Goal: Task Accomplishment & Management: Use online tool/utility

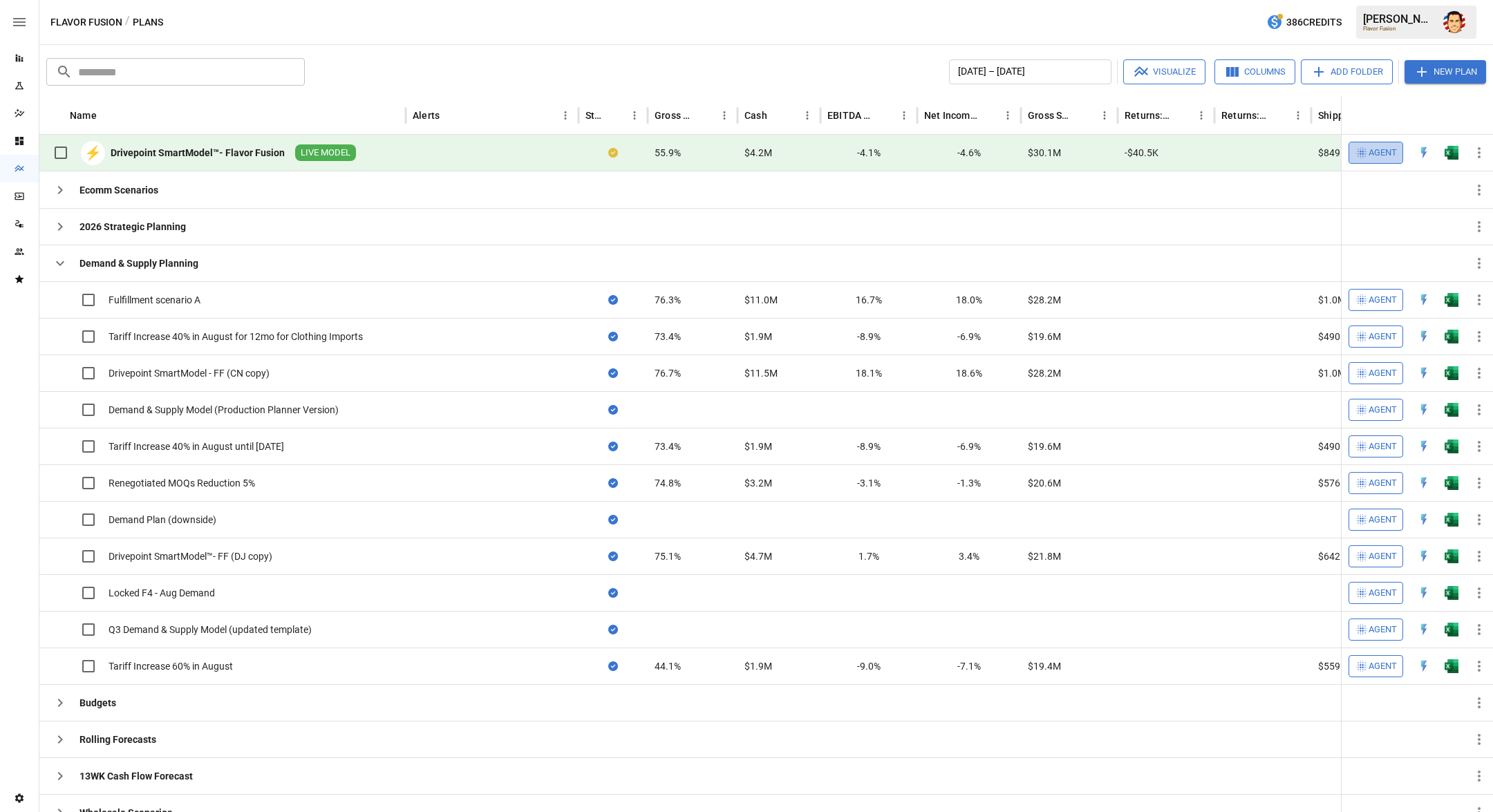
click at [1362, 151] on icon "button" at bounding box center [1361, 152] width 11 height 11
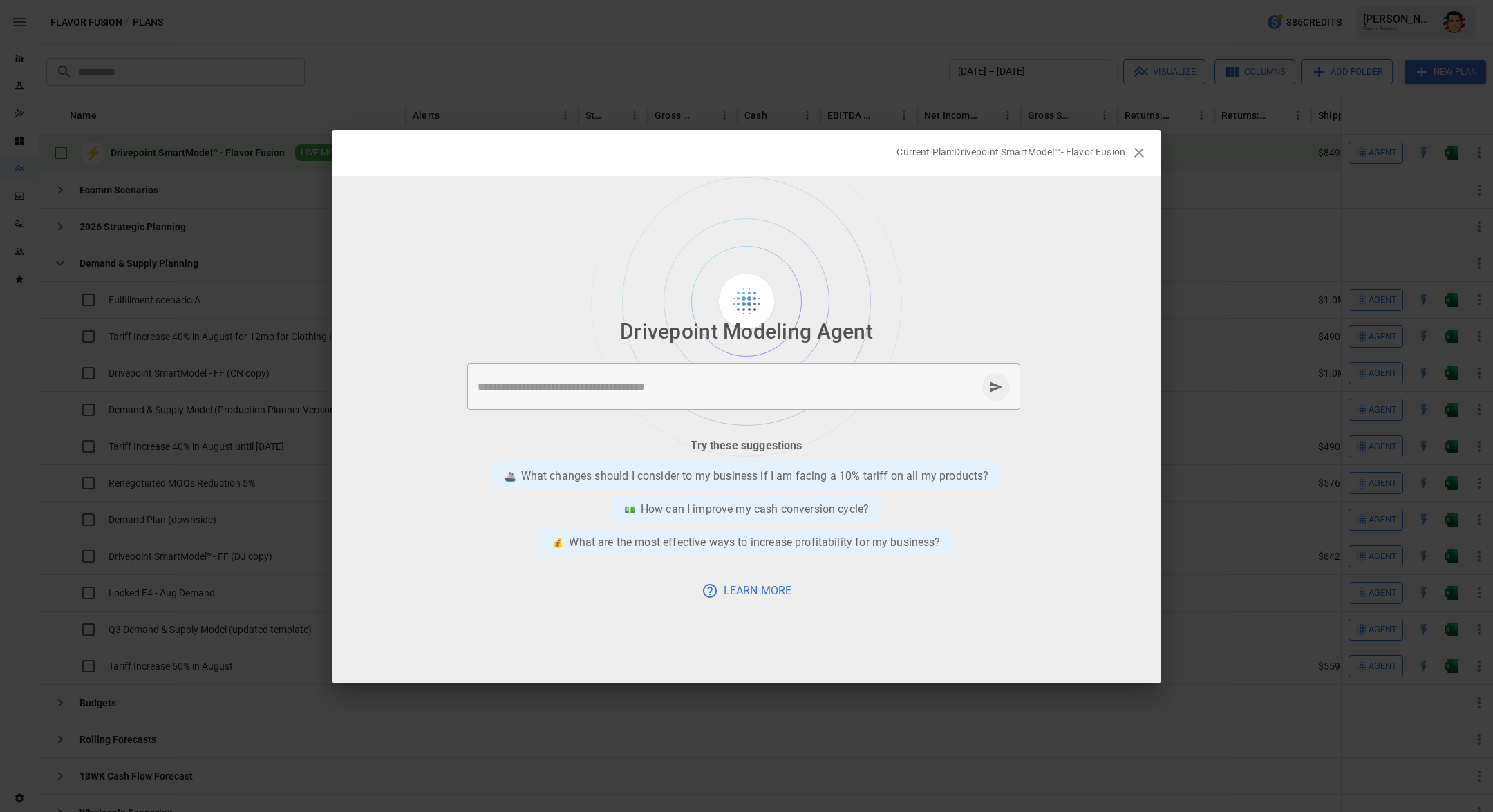
click at [588, 393] on textarea at bounding box center [727, 387] width 499 height 16
type textarea "**********"
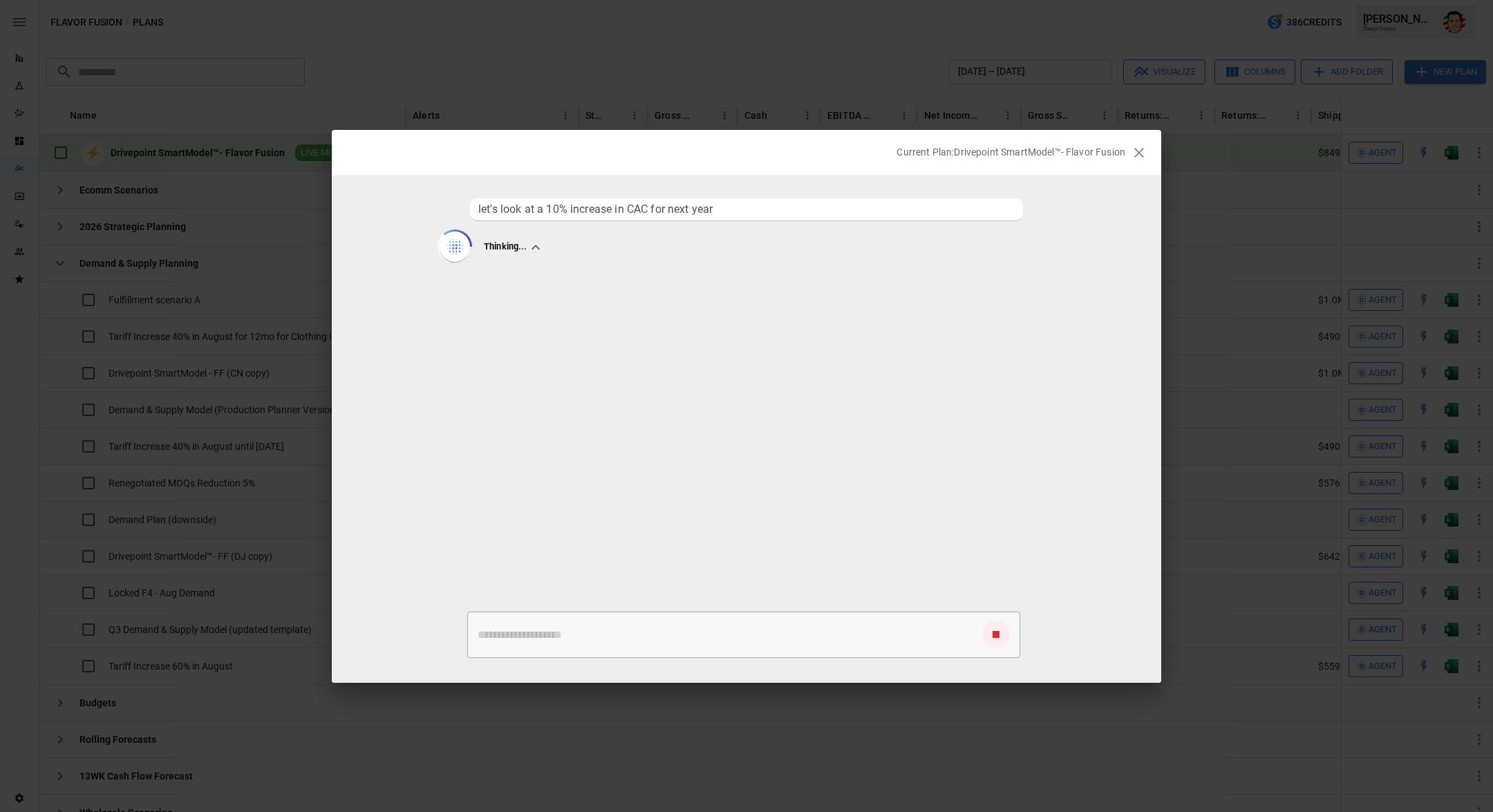
click at [766, 269] on div at bounding box center [746, 270] width 537 height 3
click at [801, 249] on div "Thinking..." at bounding box center [746, 248] width 614 height 32
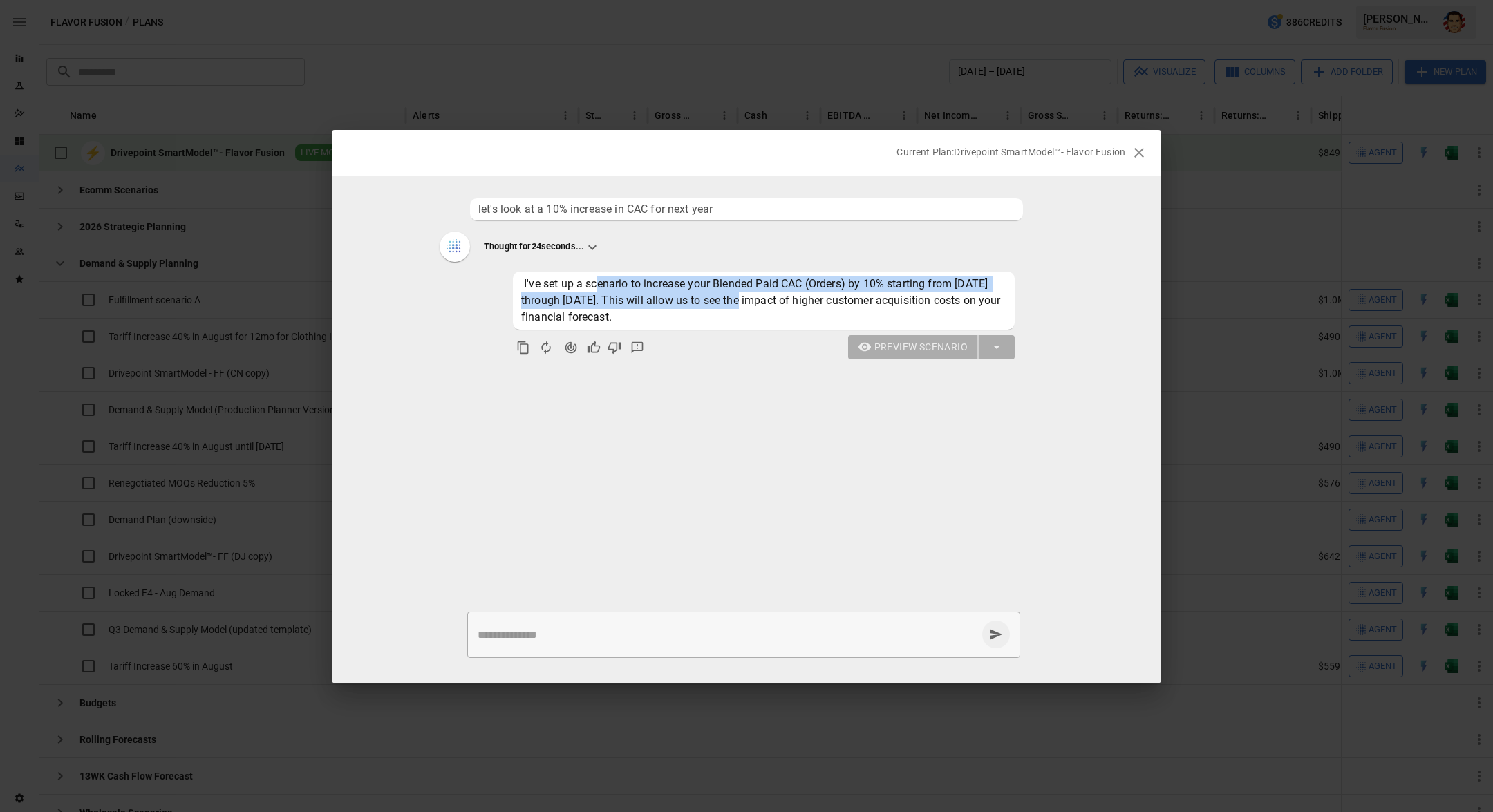
drag, startPoint x: 595, startPoint y: 284, endPoint x: 749, endPoint y: 299, distance: 154.7
click at [749, 299] on span "I've set up a scenario to increase your Blended Paid CAC (Orders) by 10% starti…" at bounding box center [763, 300] width 483 height 46
click at [750, 299] on span "I've set up a scenario to increase your Blended Paid CAC (Orders) by 10% starti…" at bounding box center [763, 300] width 483 height 46
click at [565, 348] on icon "Agent Changes Data" at bounding box center [570, 347] width 14 height 14
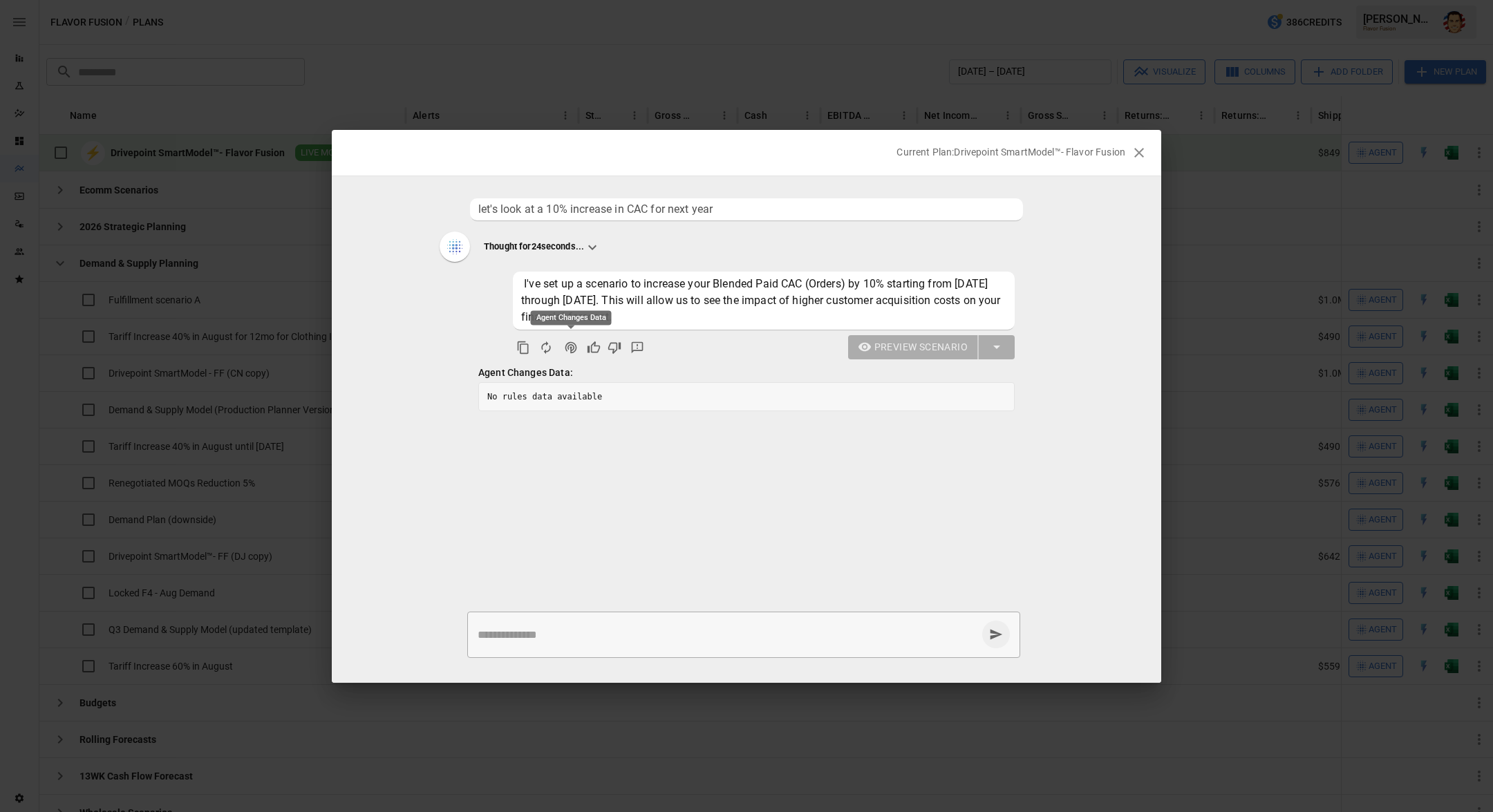
click at [570, 348] on icon "Agent Changes Data" at bounding box center [570, 347] width 14 height 14
click at [726, 348] on div "Preview Scenario" at bounding box center [746, 348] width 537 height 25
drag, startPoint x: 722, startPoint y: 376, endPoint x: 729, endPoint y: 353, distance: 24.0
click at [726, 374] on ul "let's look at a 10% increase in CAC for next year Thought for 24 seconds... I'v…" at bounding box center [747, 391] width 830 height 397
click at [731, 299] on span "I've set up a scenario to increase your Blended Paid CAC (Orders) by 10% starti…" at bounding box center [763, 300] width 483 height 46
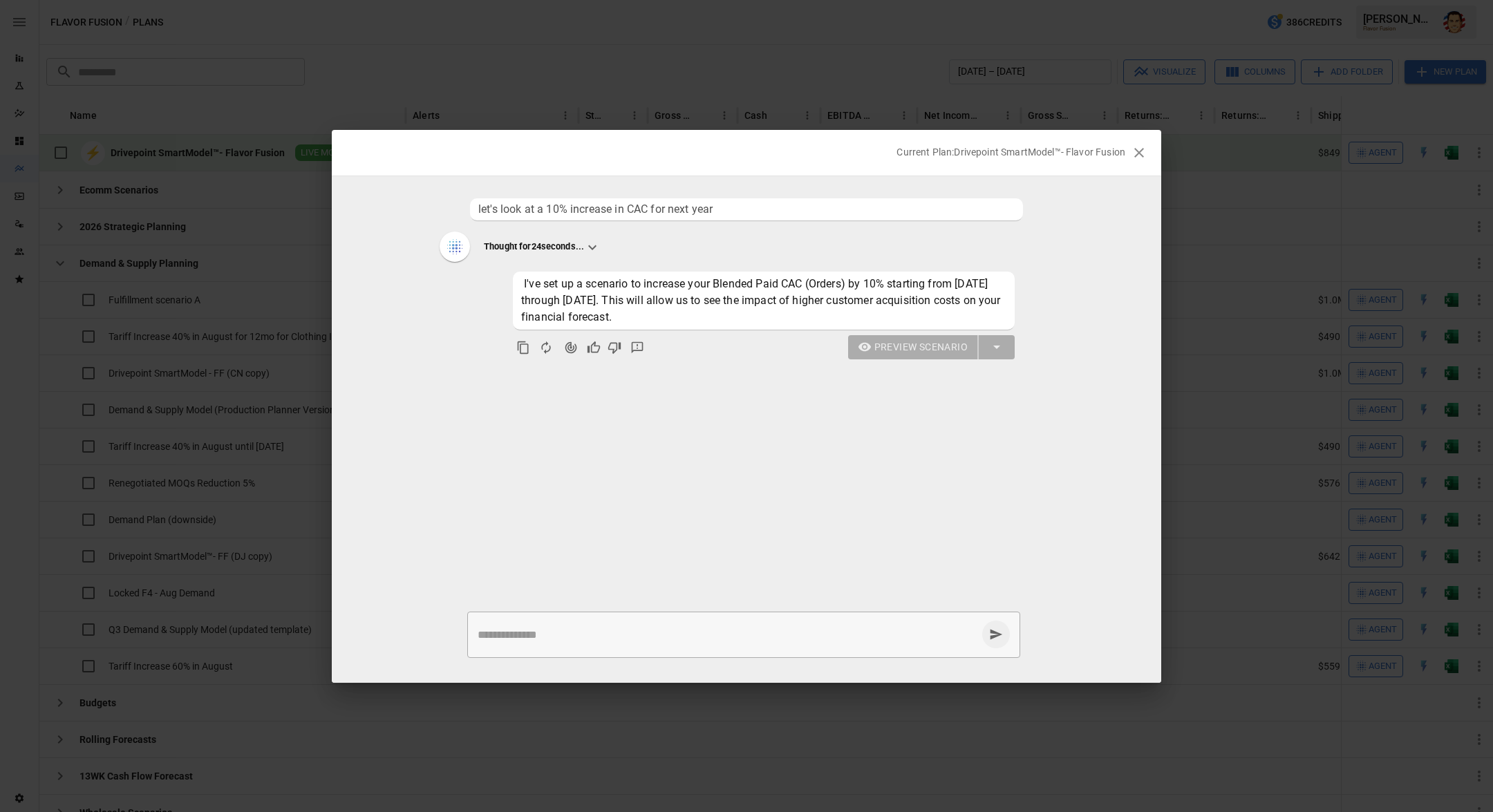
click at [819, 303] on span "I've set up a scenario to increase your Blended Paid CAC (Orders) by 10% starti…" at bounding box center [763, 300] width 483 height 46
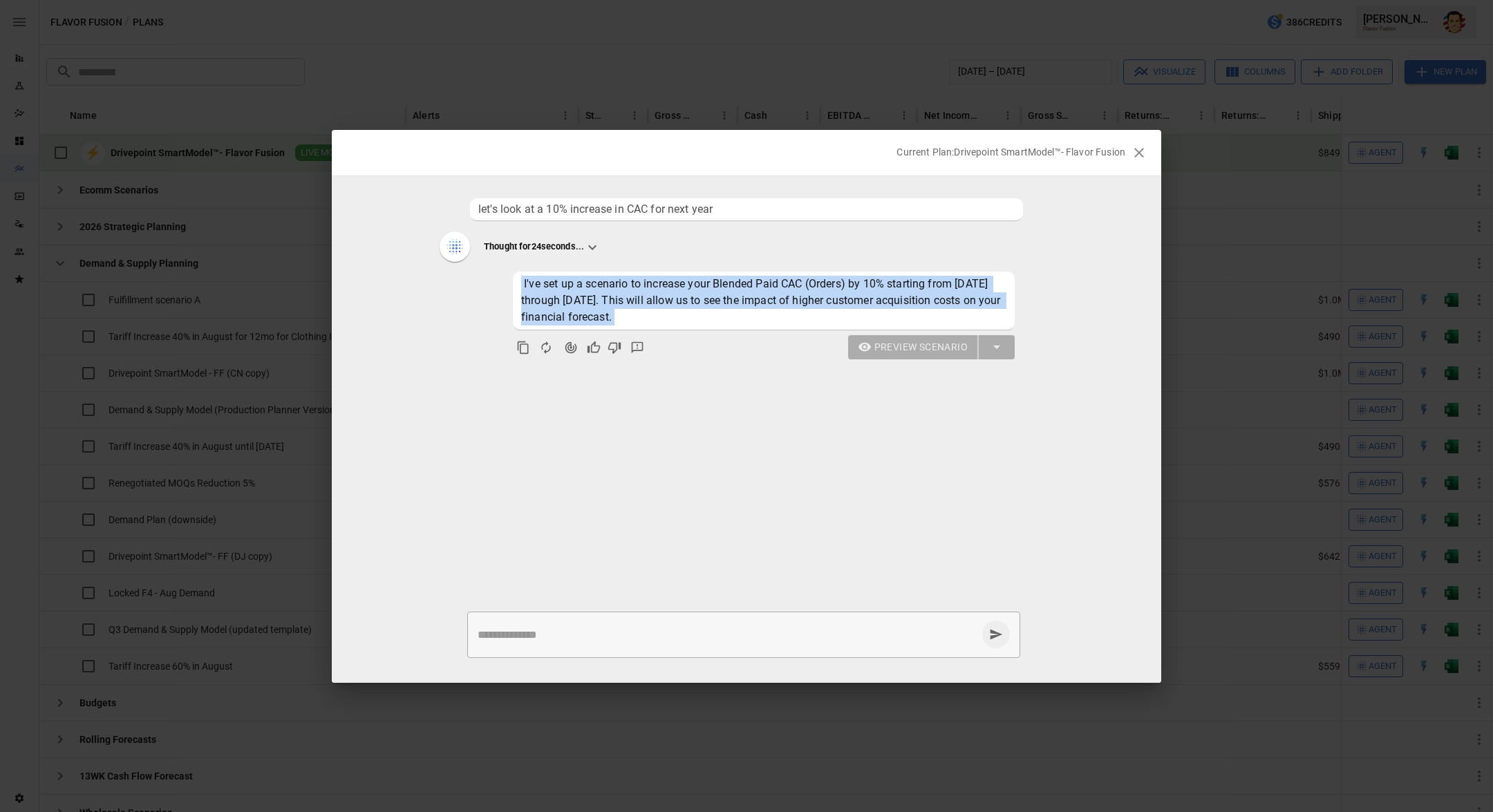
click at [819, 303] on span "I've set up a scenario to increase your Blended Paid CAC (Orders) by 10% starti…" at bounding box center [763, 300] width 483 height 46
click at [793, 333] on div "I've set up a scenario to increase your Blended Paid CAC (Orders) by 10% starti…" at bounding box center [746, 314] width 537 height 91
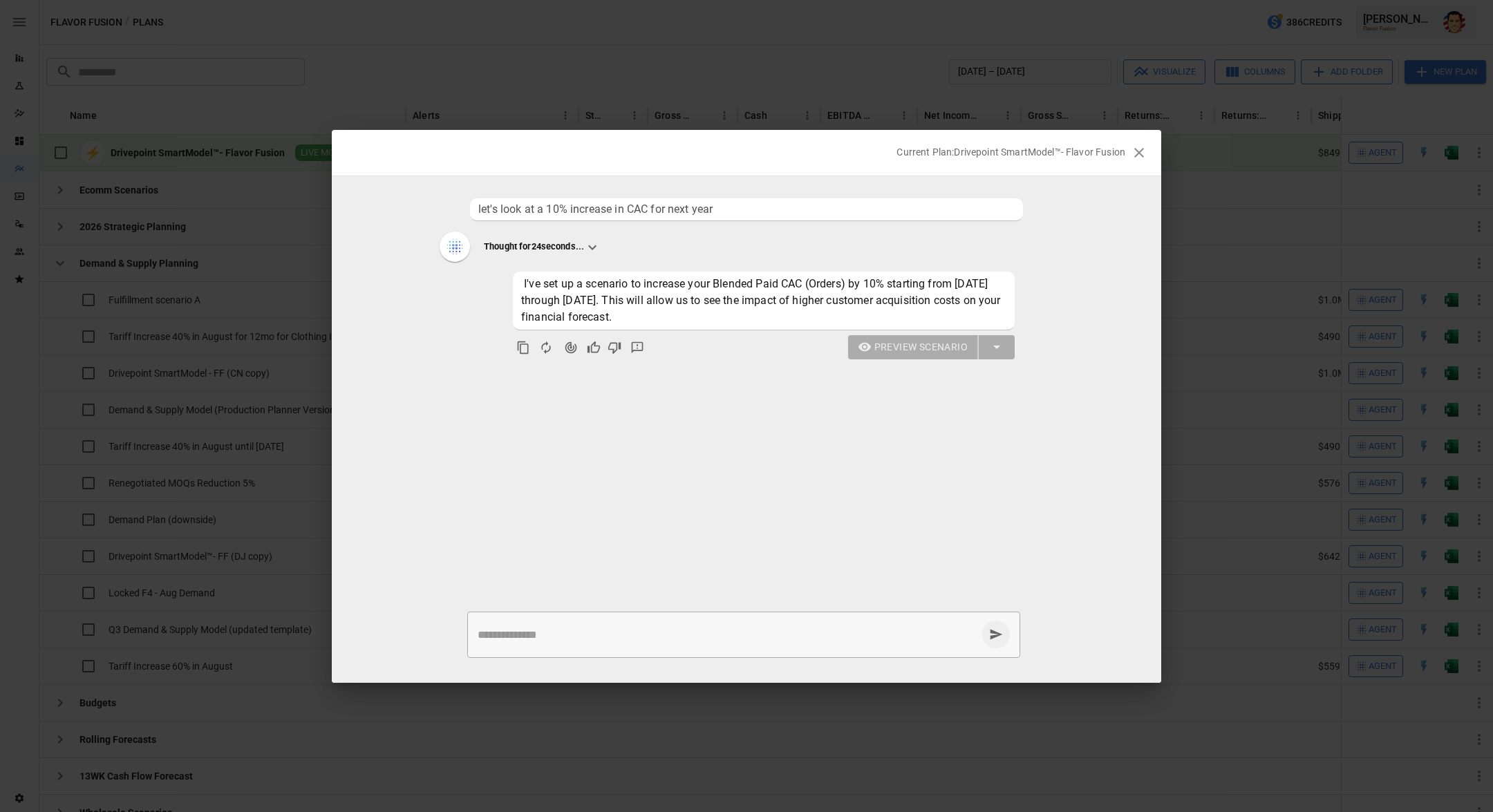
click at [1076, 219] on ul "let's look at a 10% increase in CAC for next year Thought for 24 seconds... I'v…" at bounding box center [747, 391] width 830 height 397
